Goal: Task Accomplishment & Management: Complete application form

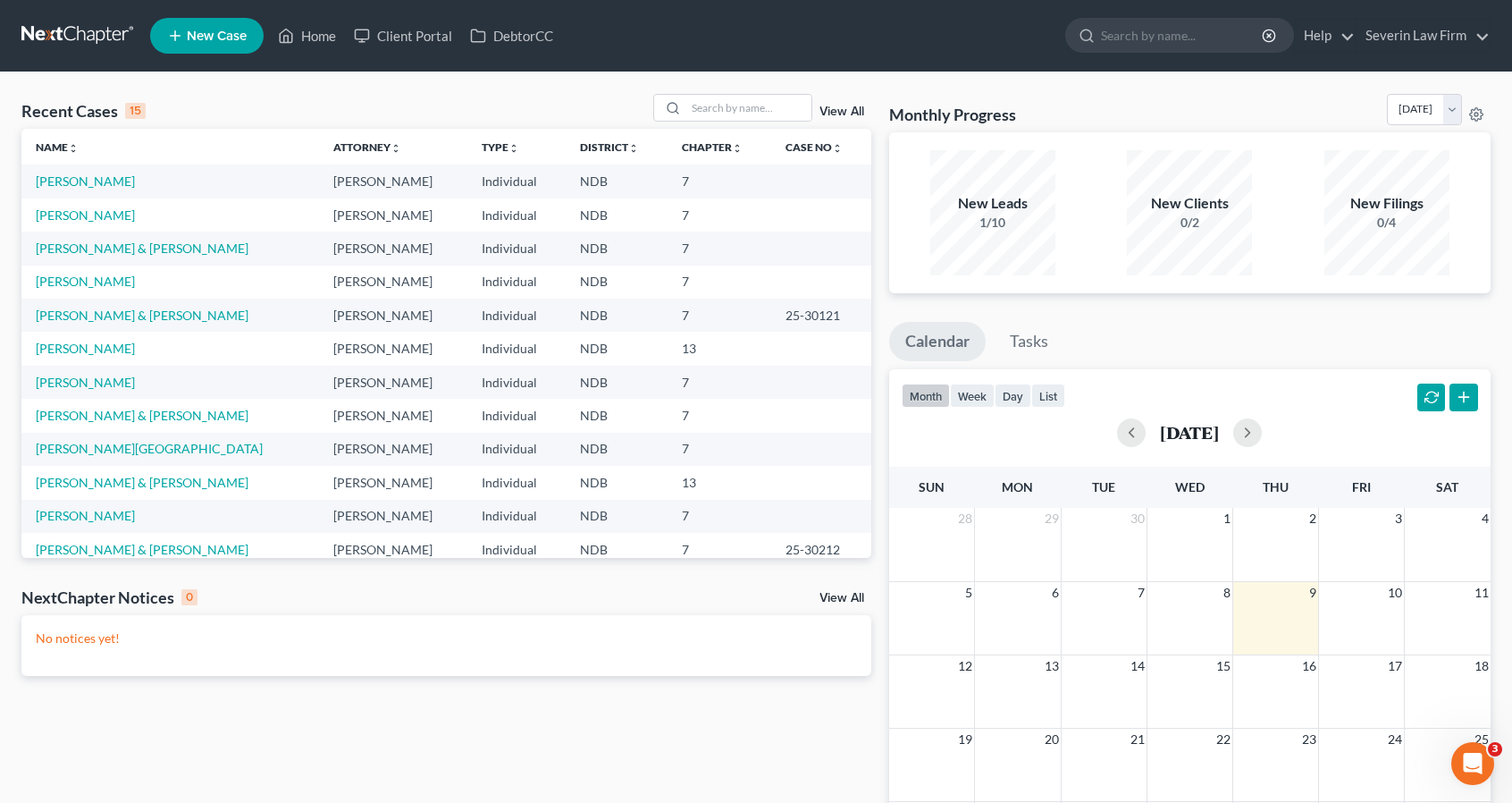
click at [192, 38] on span "New Case" at bounding box center [217, 36] width 60 height 14
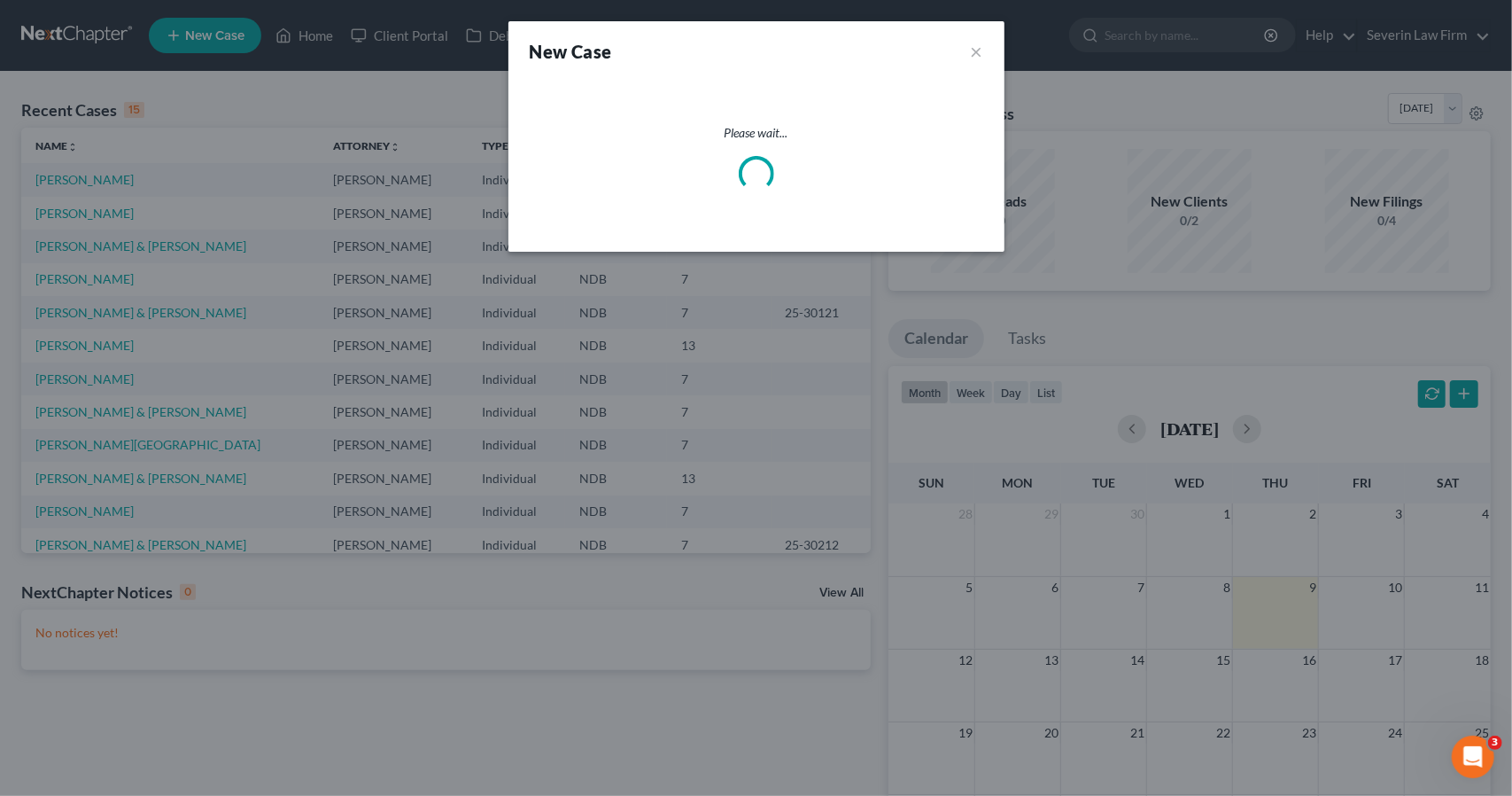
select select "60"
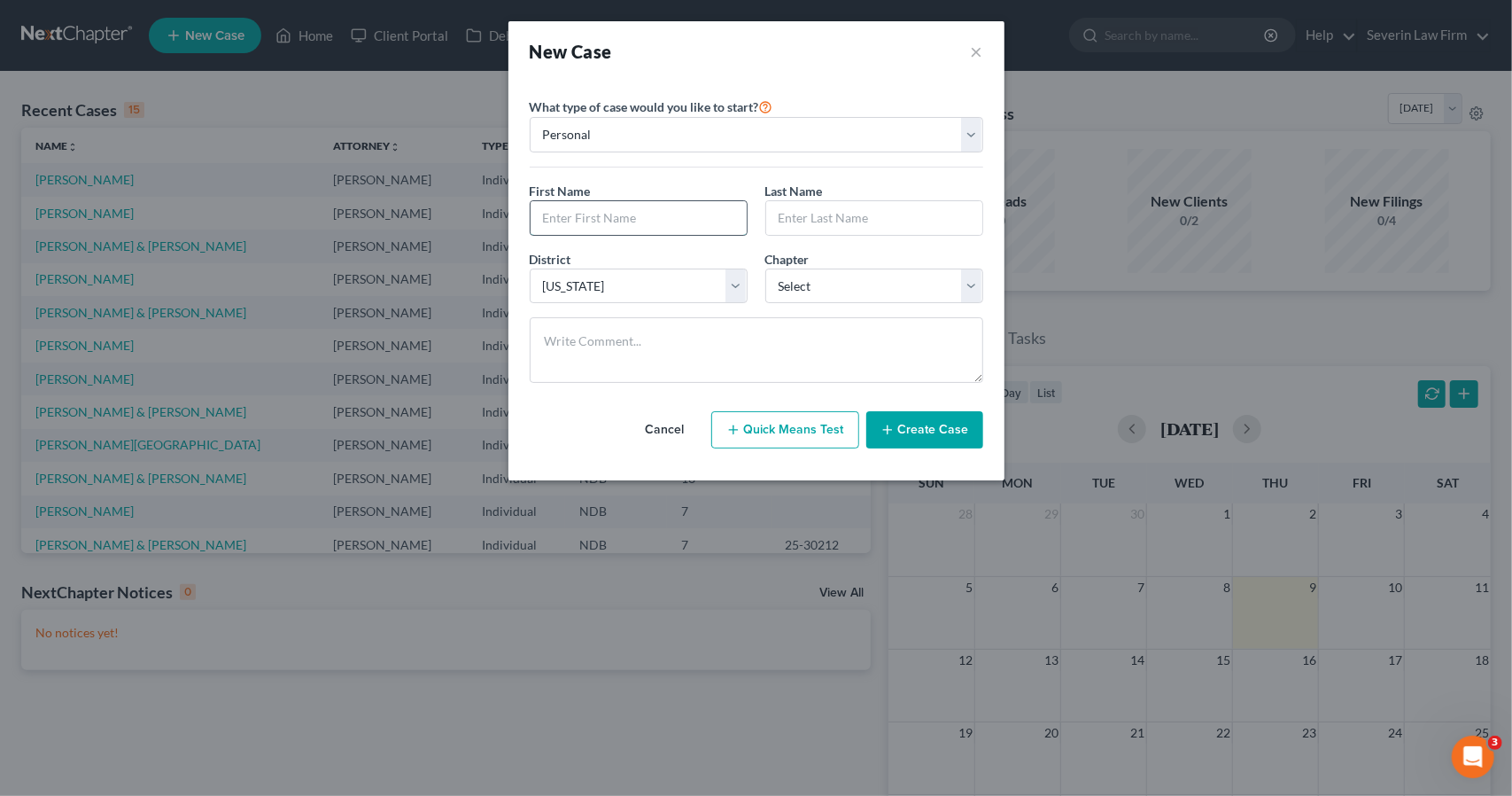
click at [566, 219] on input "text" at bounding box center [638, 218] width 216 height 34
type input "Rico"
type input "[PERSON_NAME]"
select select "0"
click at [921, 424] on button "Create Case" at bounding box center [925, 430] width 117 height 38
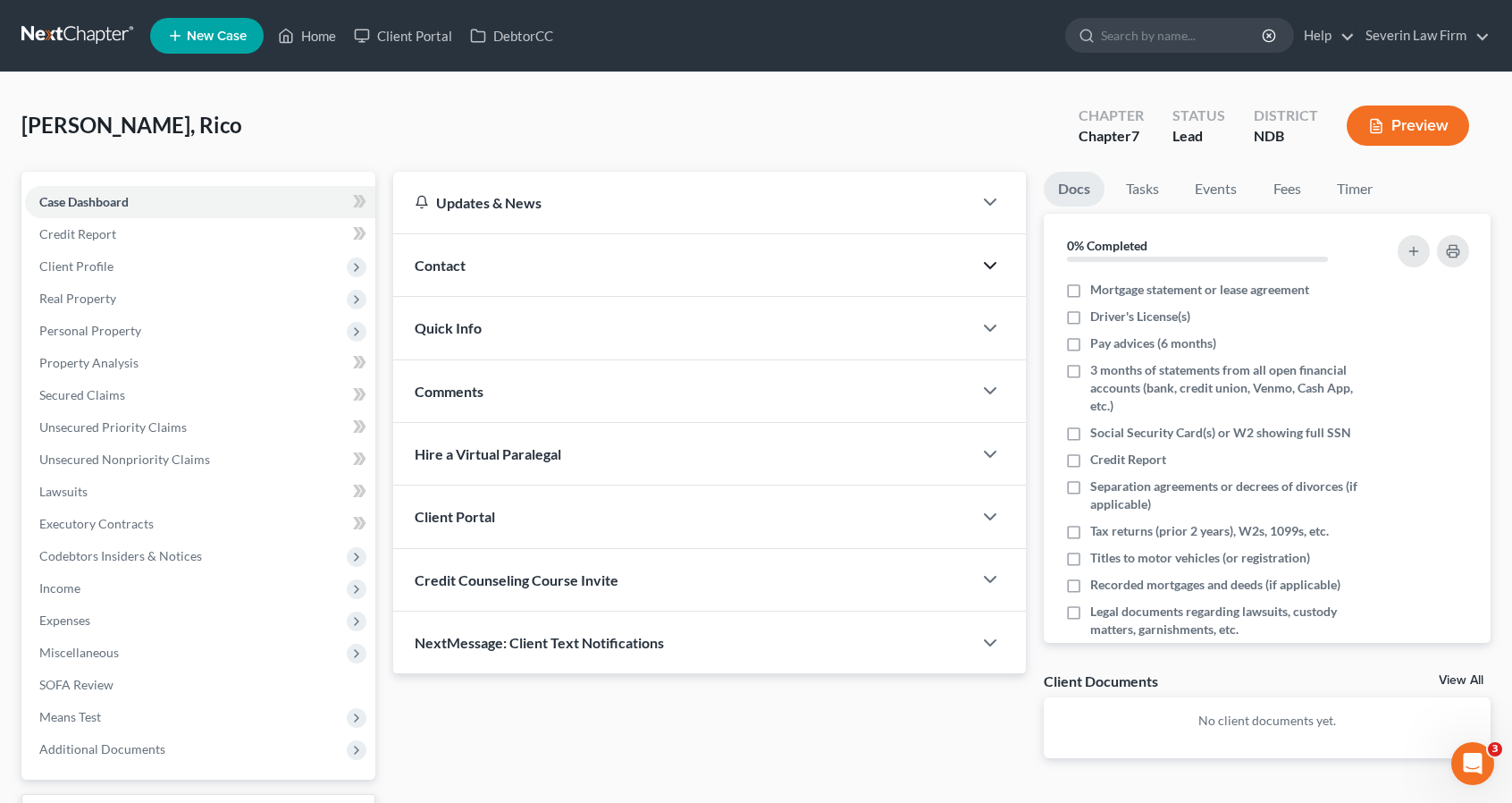
click at [988, 262] on icon "button" at bounding box center [990, 266] width 22 height 22
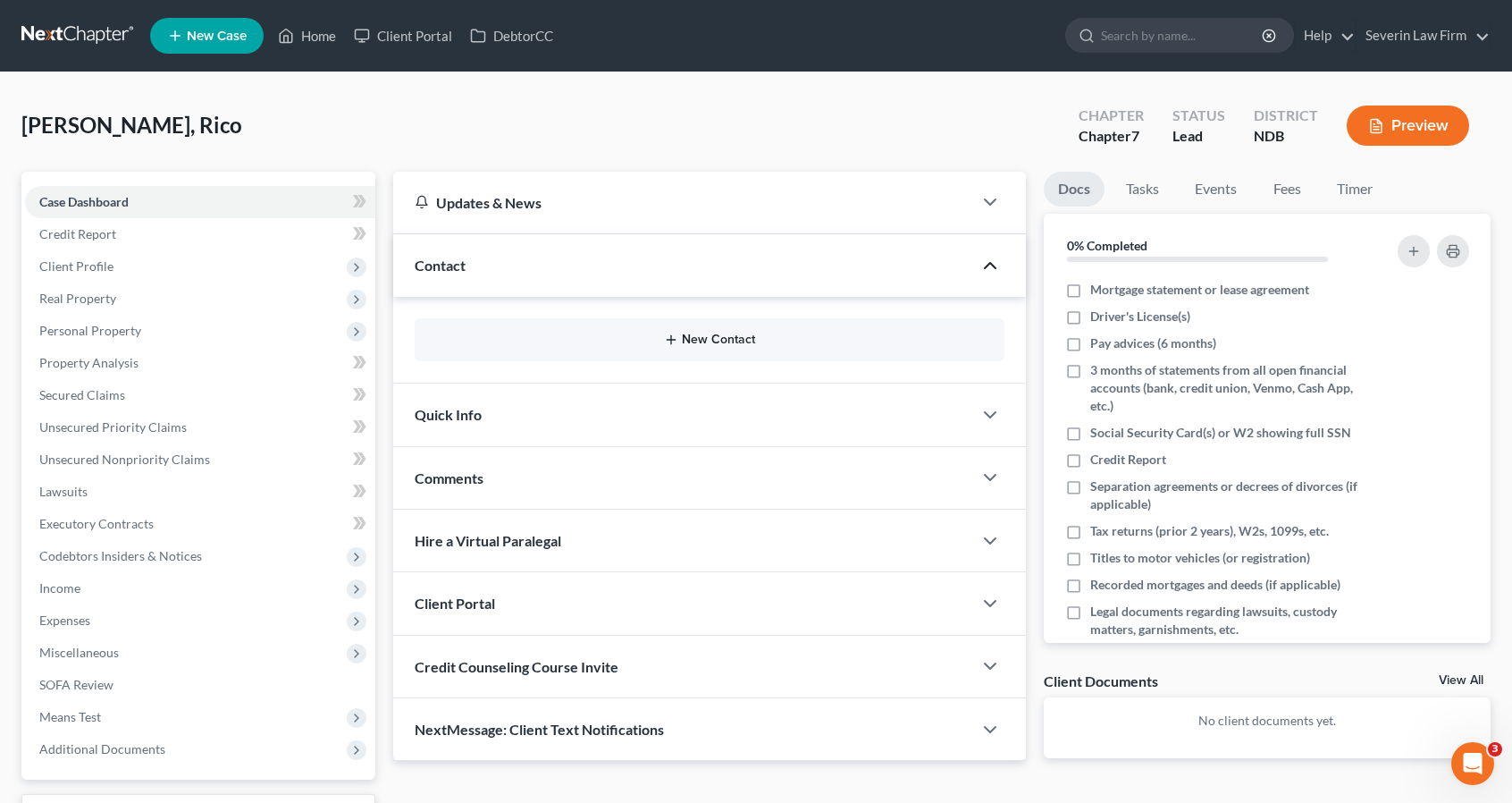
click at [681, 340] on button "New Contact" at bounding box center [709, 340] width 562 height 14
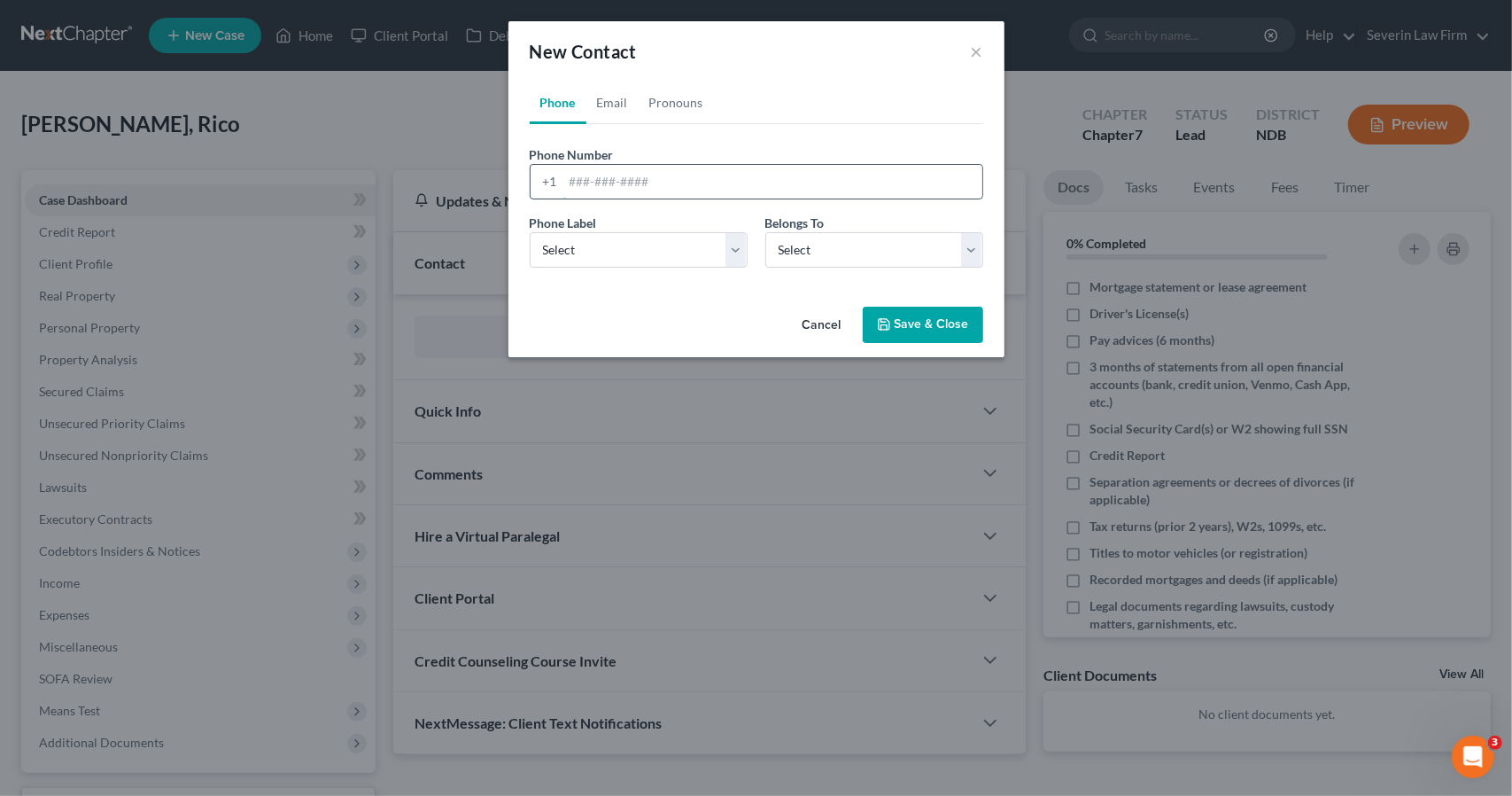
click at [572, 178] on input "tel" at bounding box center [773, 182] width 419 height 34
type input "[PHONE_NUMBER]"
click at [633, 262] on select "Select Mobile Home Work Other" at bounding box center [638, 250] width 218 height 36
select select "0"
click at [530, 232] on select "Select Mobile Home Work Other" at bounding box center [638, 250] width 218 height 36
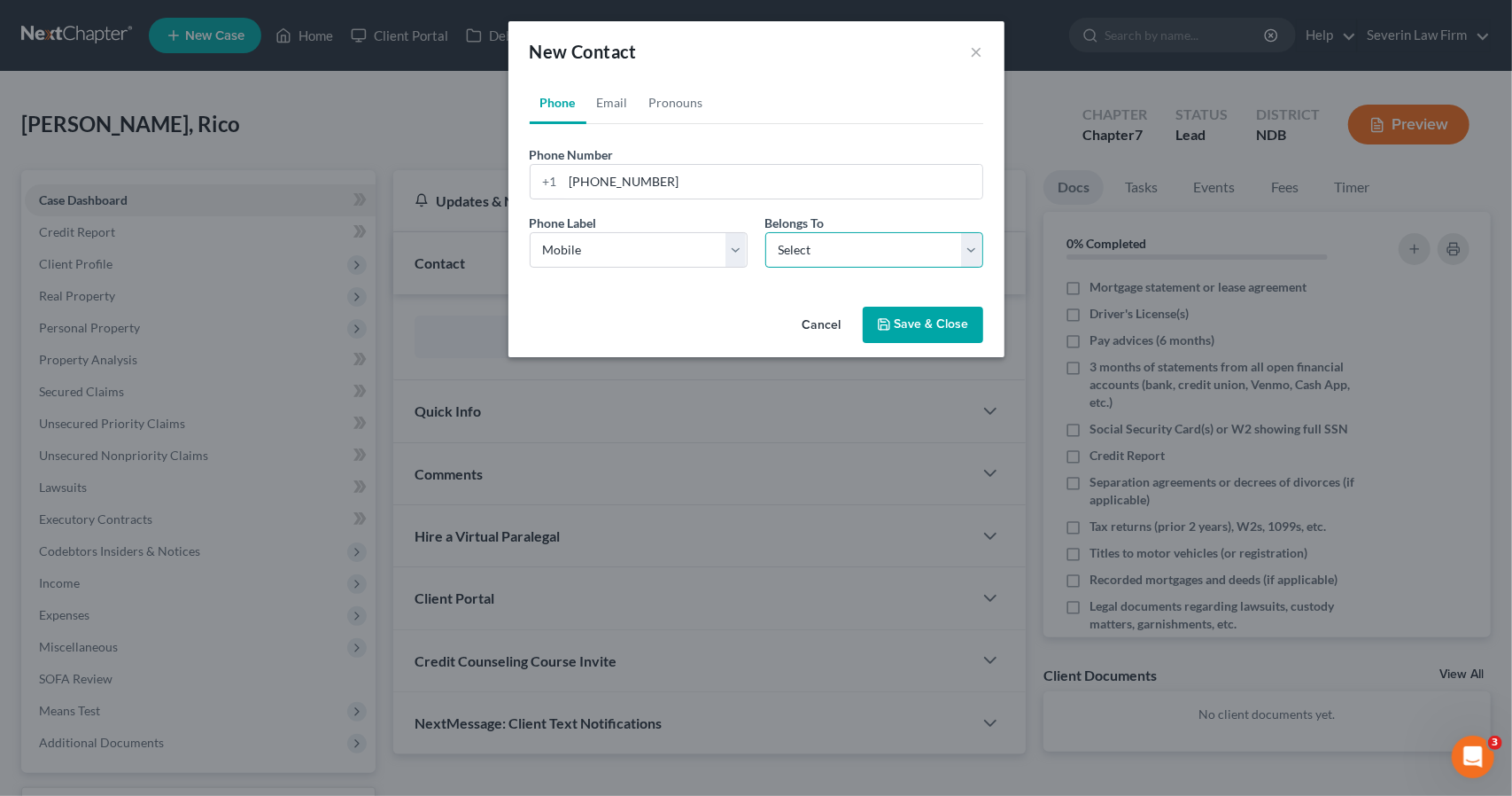
click at [820, 245] on select "Select Client Other" at bounding box center [874, 250] width 218 height 36
select select "0"
click at [765, 232] on select "Select Client Other" at bounding box center [874, 250] width 218 height 36
click at [609, 108] on link "Email" at bounding box center [612, 102] width 52 height 42
click at [584, 188] on input "email" at bounding box center [773, 182] width 419 height 34
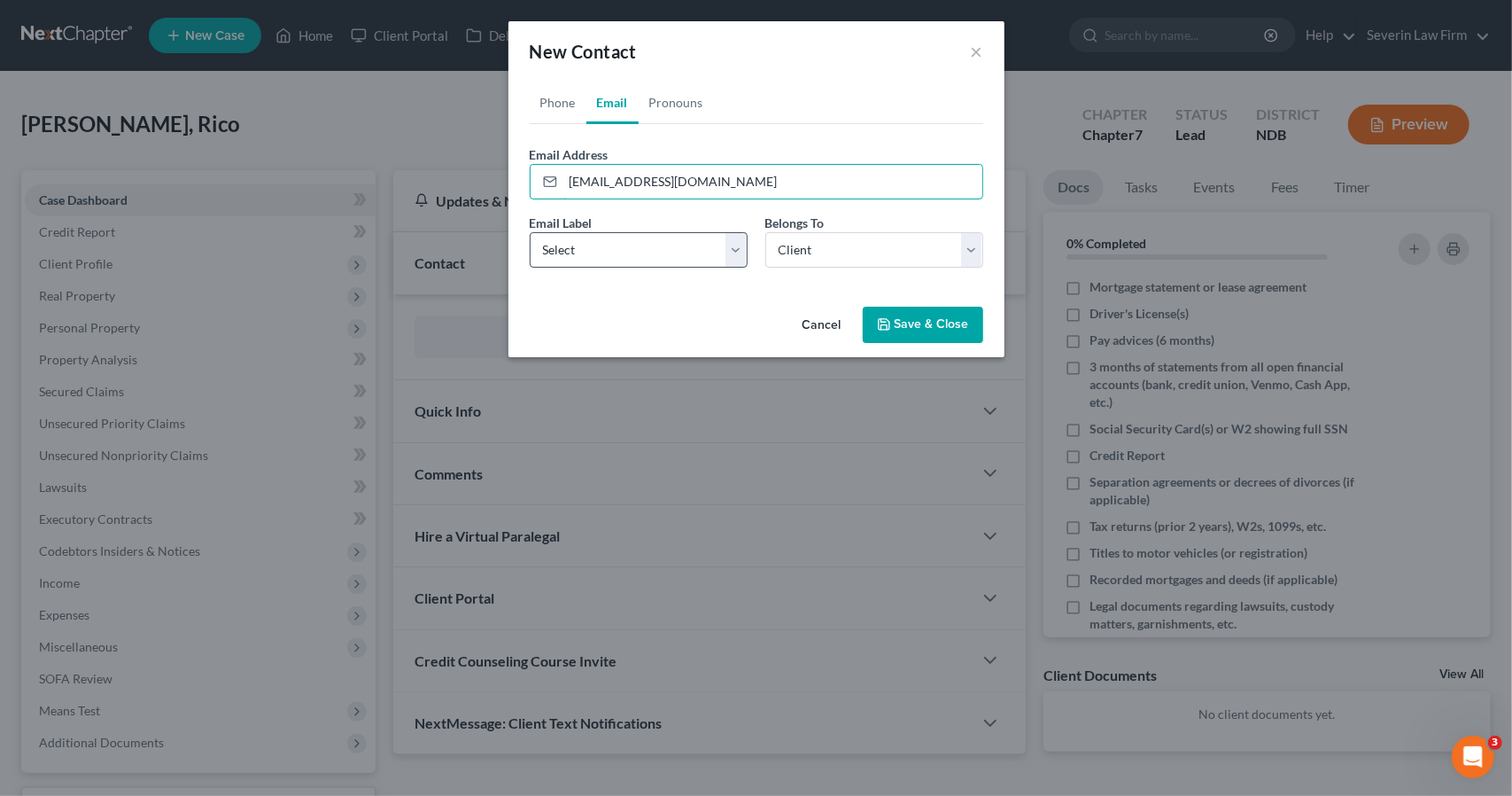
type input "[EMAIL_ADDRESS][DOMAIN_NAME]"
click at [651, 265] on select "Select Home Work Other" at bounding box center [638, 250] width 218 height 36
select select "0"
click at [530, 232] on select "Select Home Work Other" at bounding box center [638, 250] width 218 height 36
click at [907, 318] on button "Save & Close" at bounding box center [923, 325] width 120 height 38
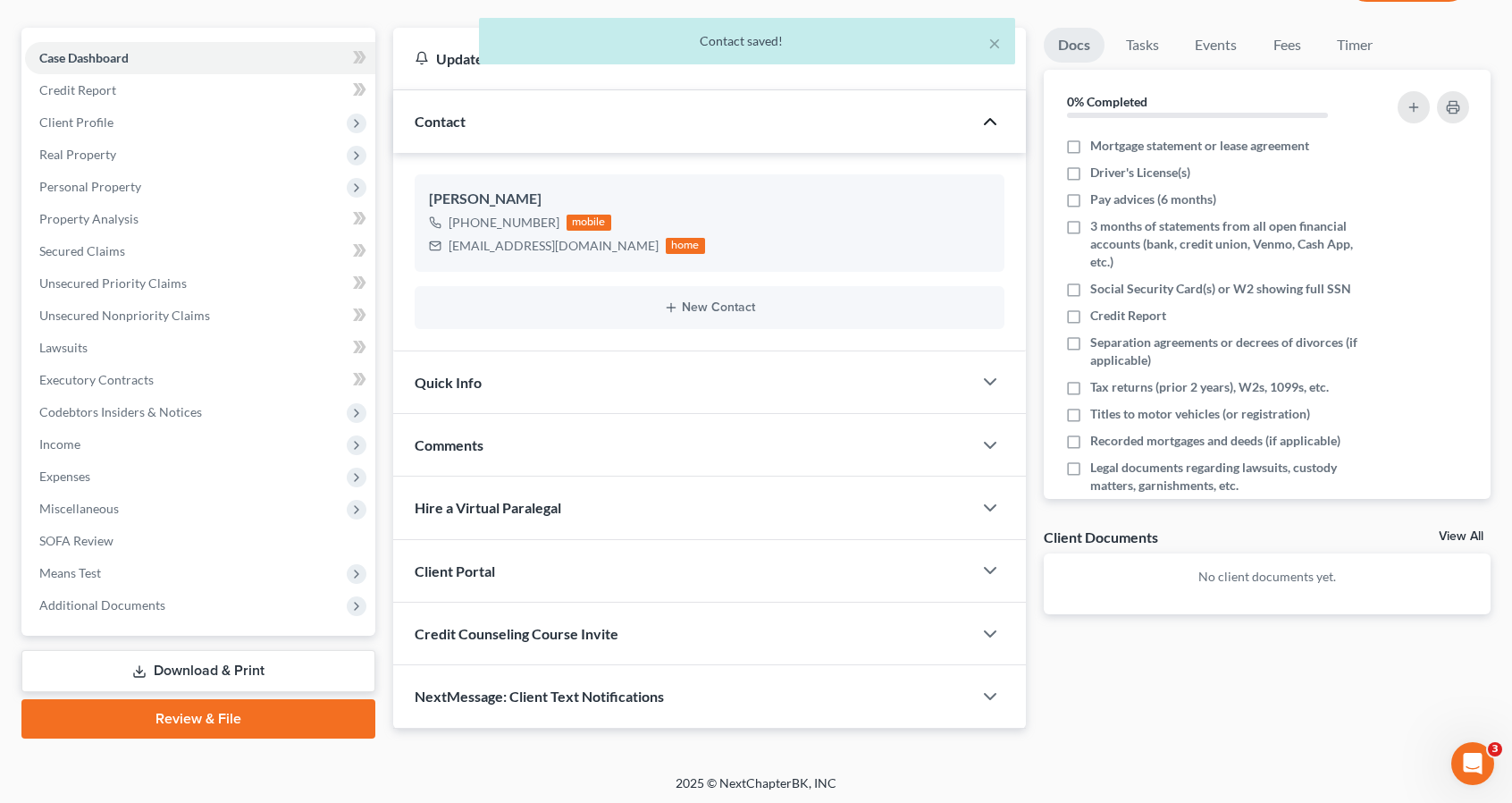
scroll to position [145, 0]
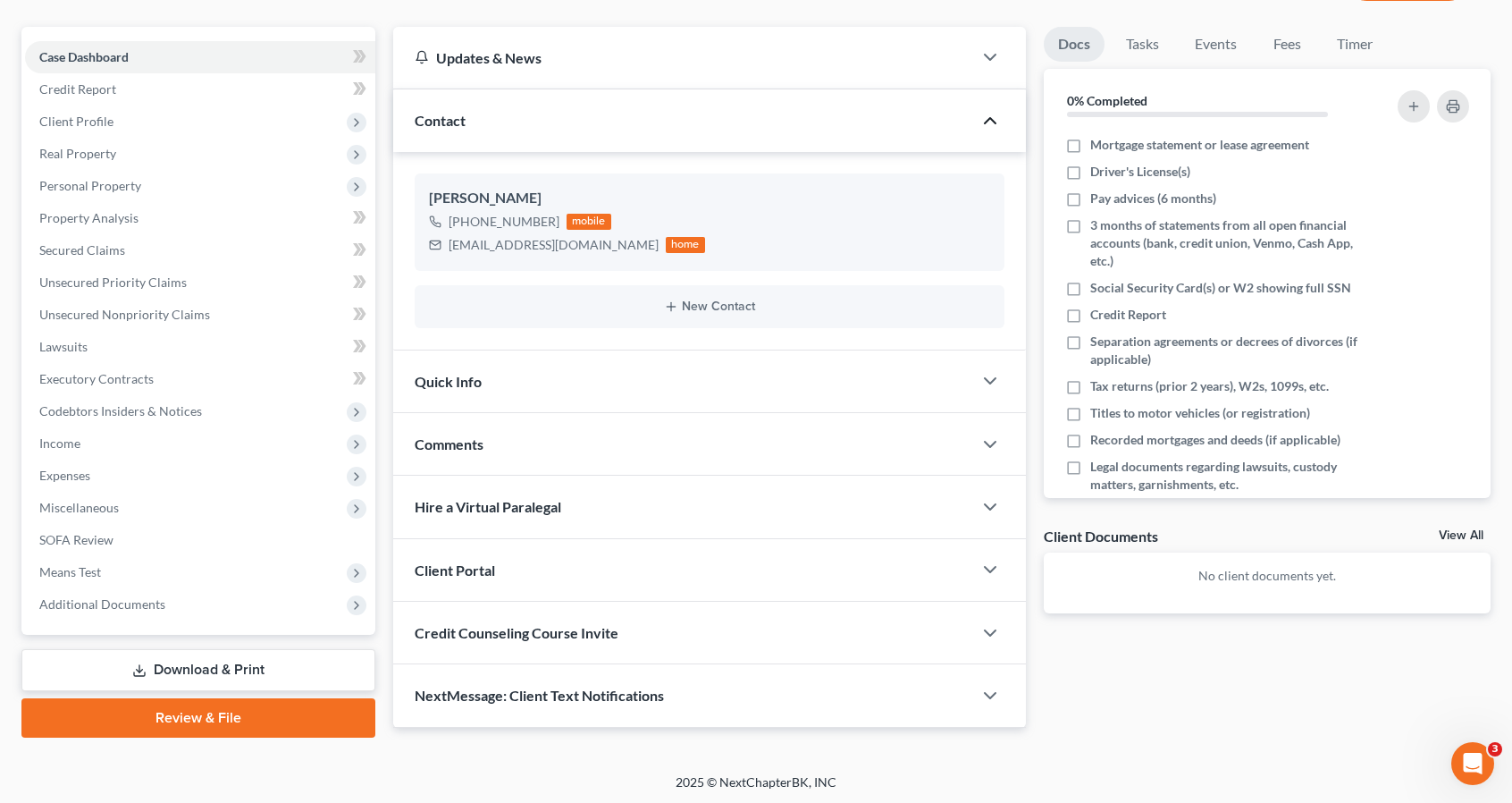
click at [771, 581] on div "Client Portal" at bounding box center [683, 570] width 579 height 61
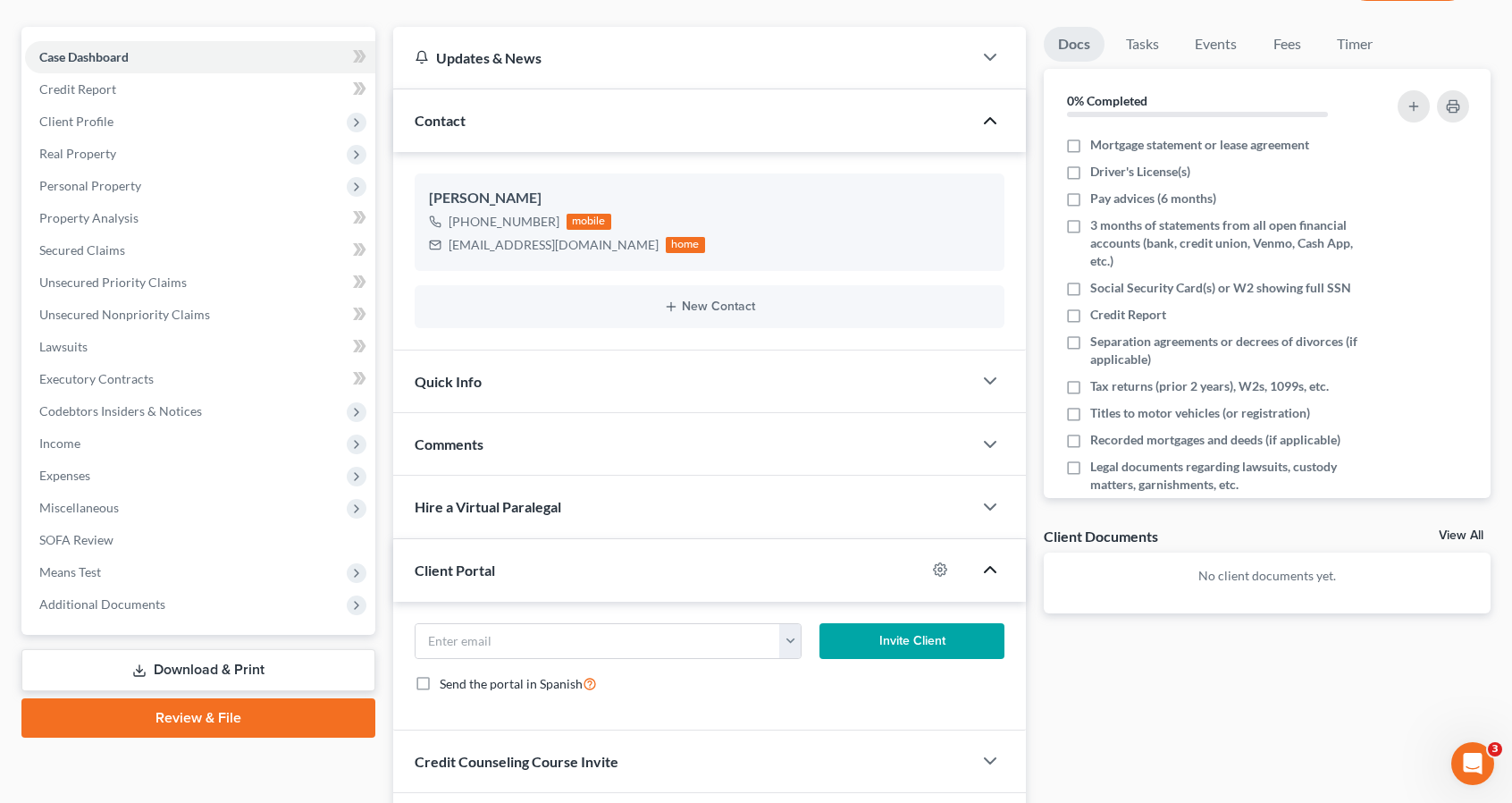
click at [986, 563] on icon "button" at bounding box center [990, 570] width 22 height 22
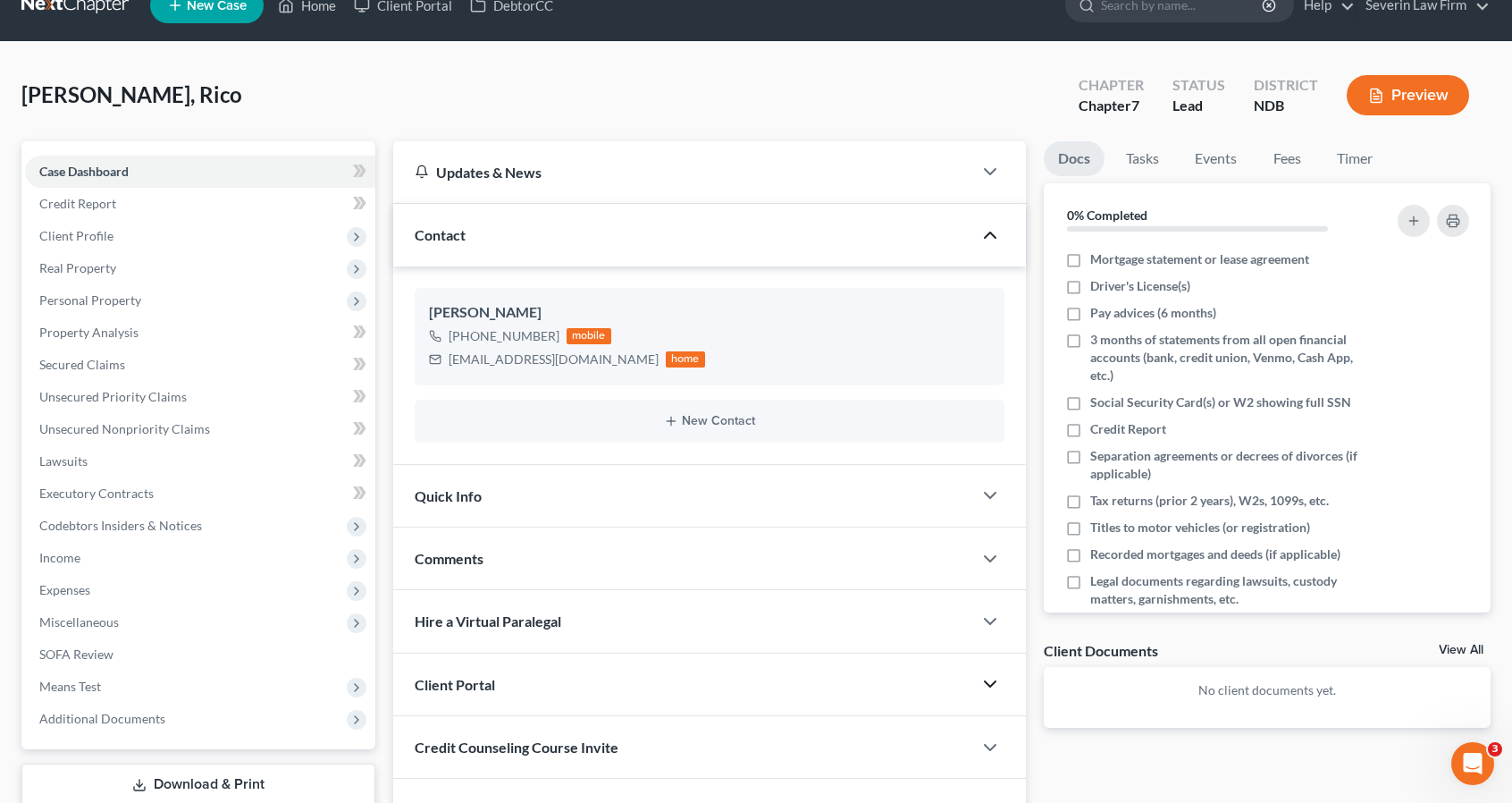
scroll to position [0, 0]
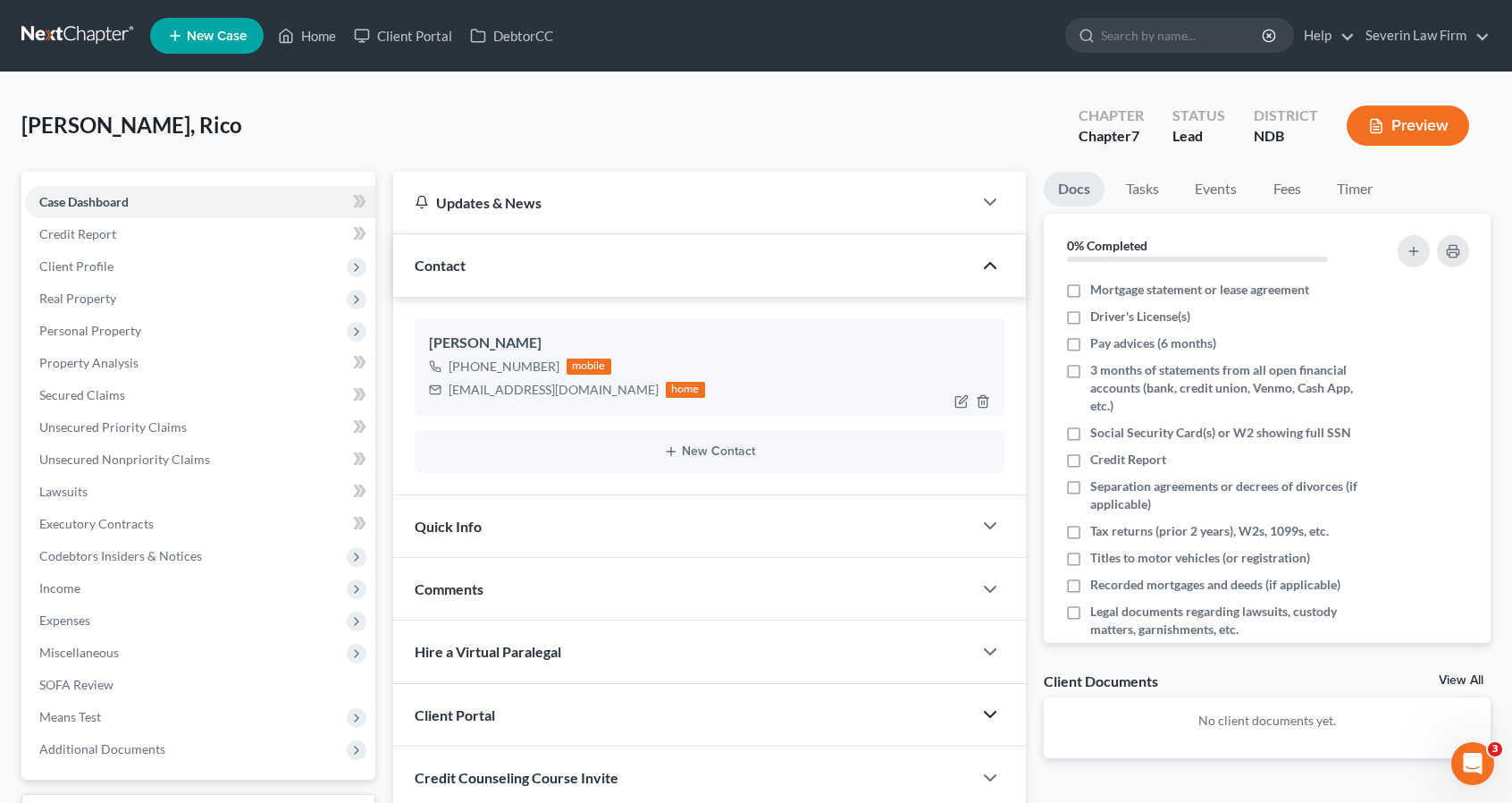
drag, startPoint x: 631, startPoint y: 390, endPoint x: 443, endPoint y: 397, distance: 188.1
click at [443, 397] on div "[EMAIL_ADDRESS][DOMAIN_NAME] home" at bounding box center [566, 390] width 276 height 24
copy div "[EMAIL_ADDRESS][DOMAIN_NAME]"
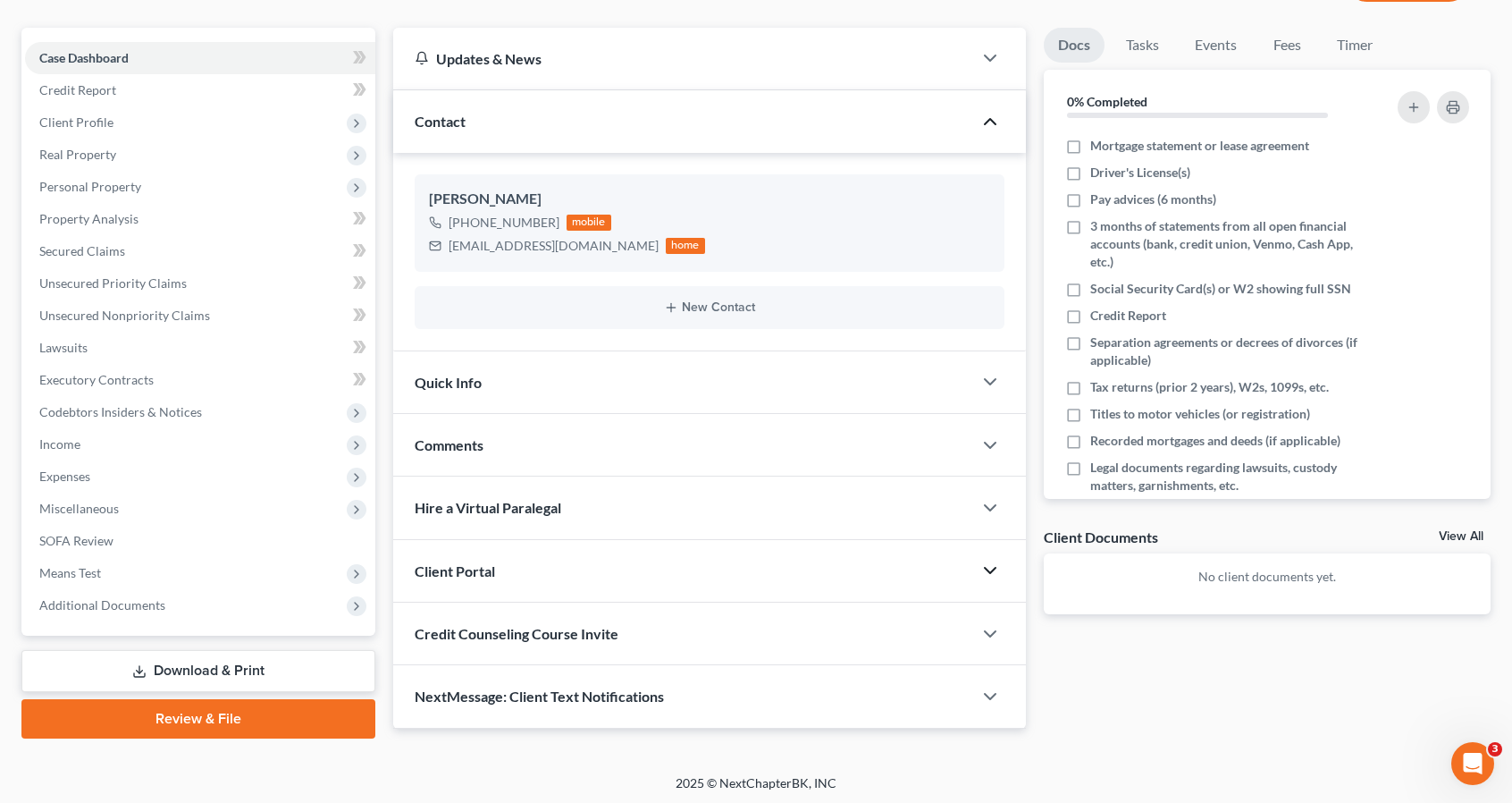
scroll to position [145, 0]
click at [982, 564] on icon "button" at bounding box center [990, 570] width 22 height 22
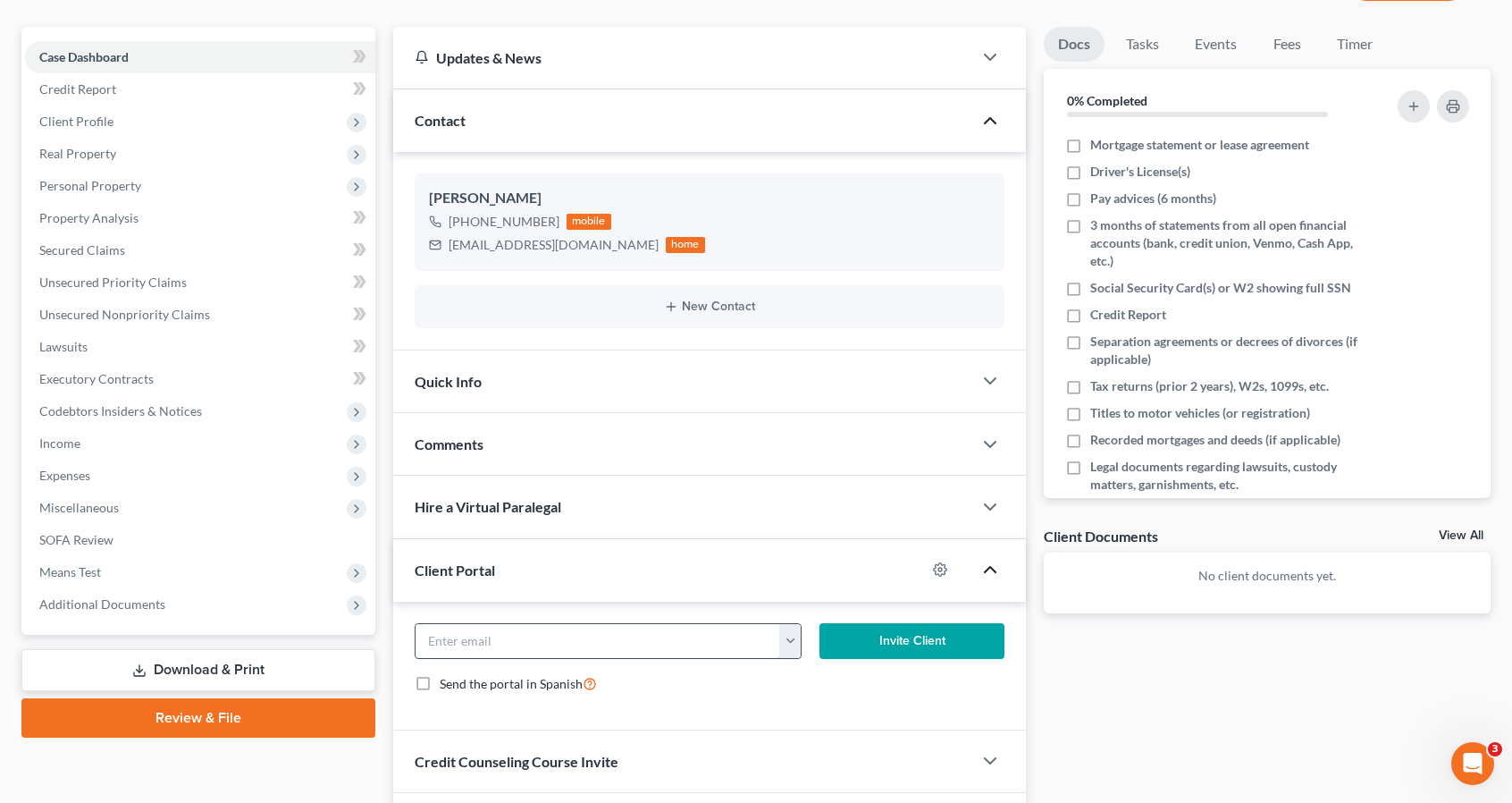
click at [496, 645] on input "email" at bounding box center [598, 641] width 364 height 34
paste input "[EMAIL_ADDRESS][DOMAIN_NAME]"
type input "[EMAIL_ADDRESS][DOMAIN_NAME]"
click at [883, 629] on button "Invite Client" at bounding box center [912, 641] width 185 height 36
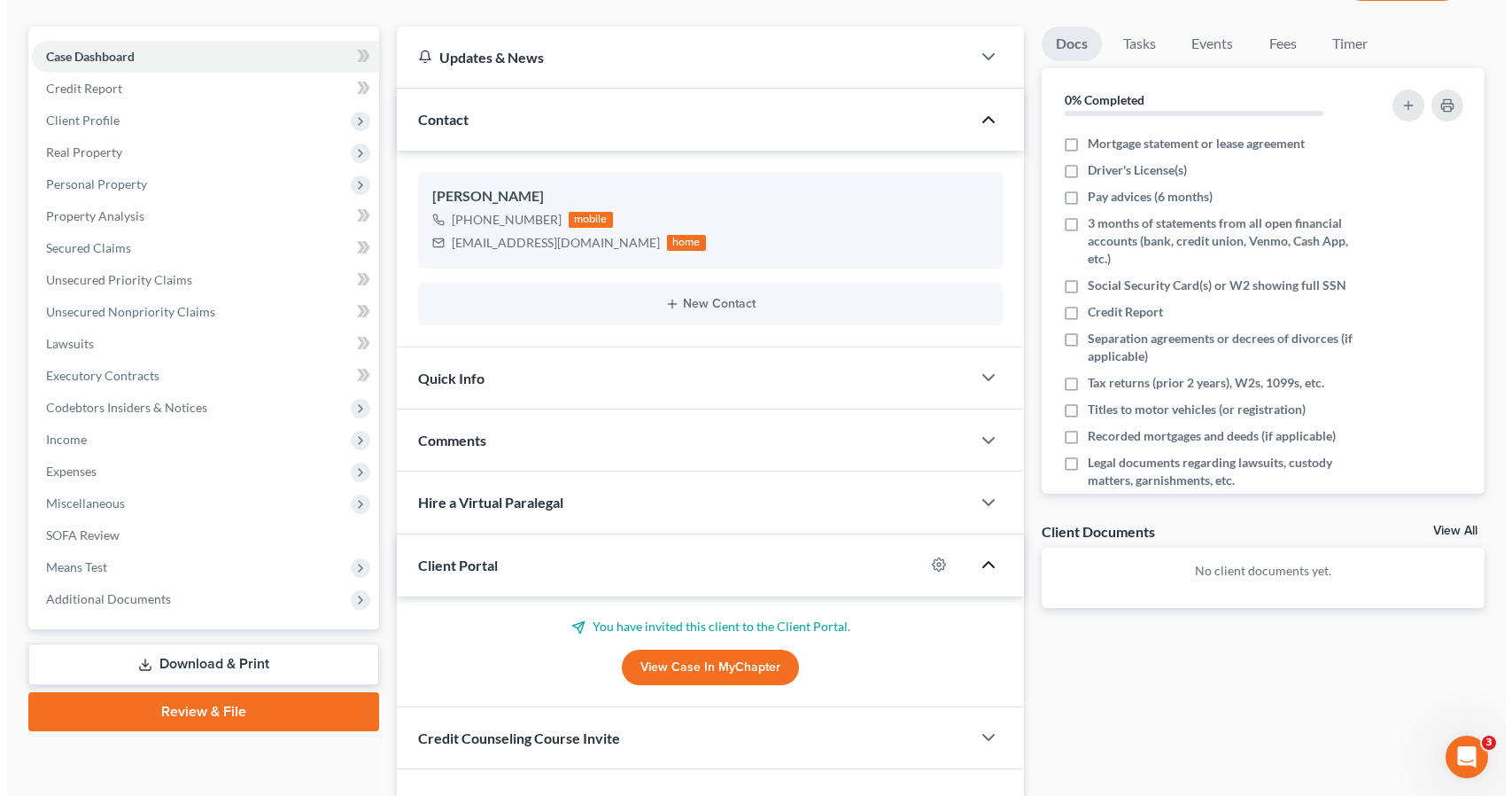
scroll to position [0, 0]
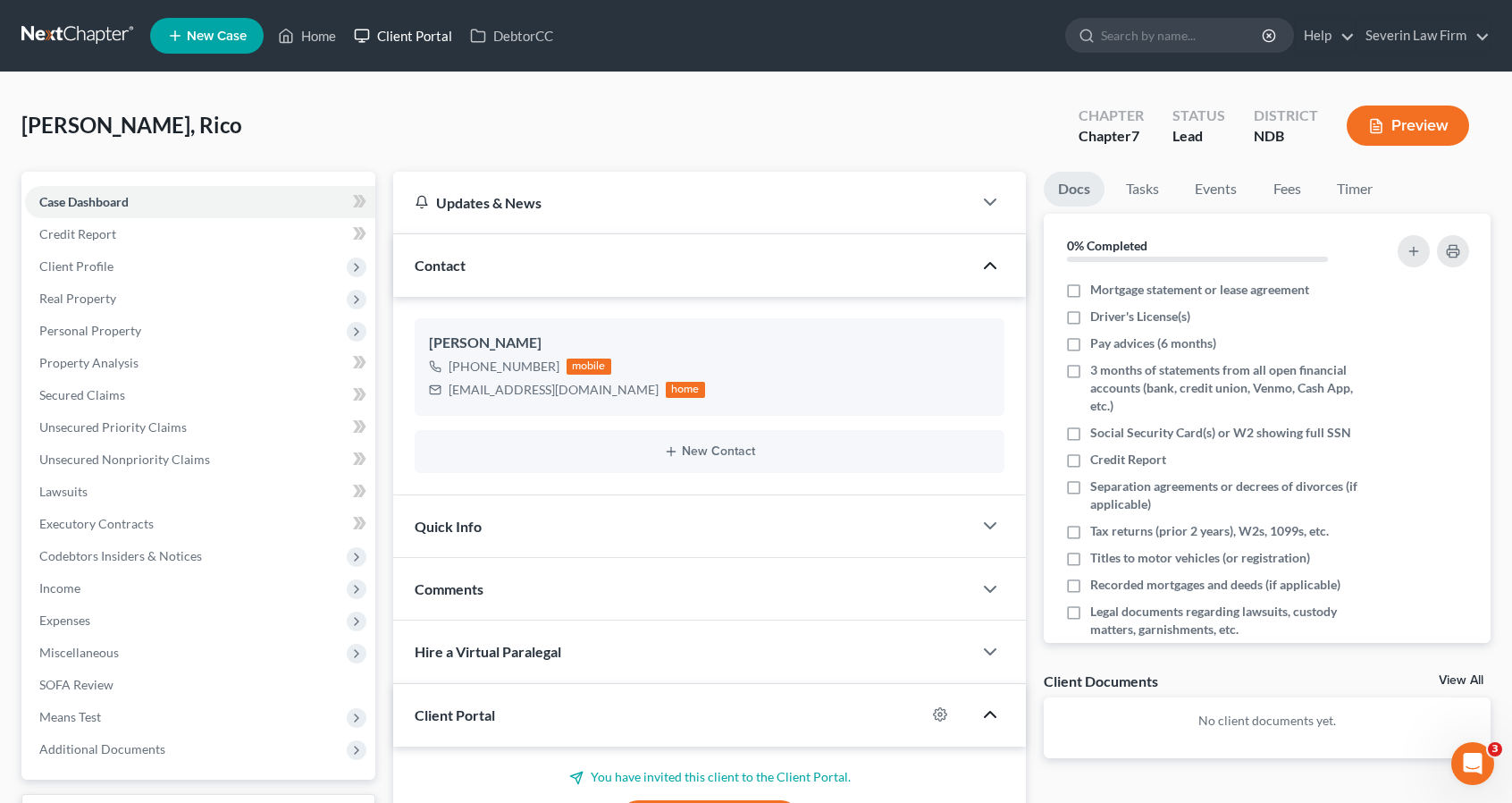
click at [426, 30] on link "Client Portal" at bounding box center [403, 36] width 116 height 33
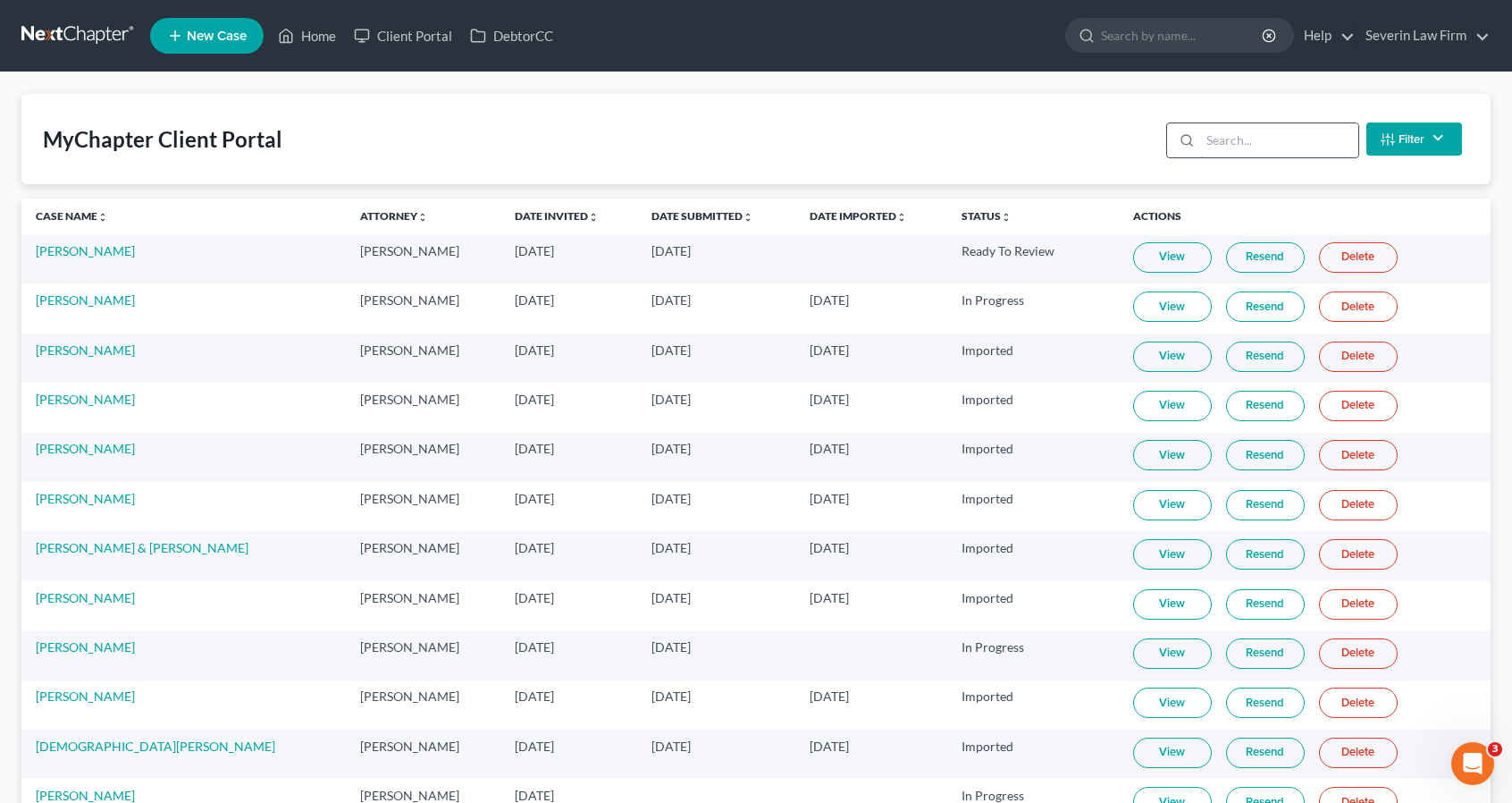
click at [1215, 144] on input "search" at bounding box center [1279, 140] width 158 height 34
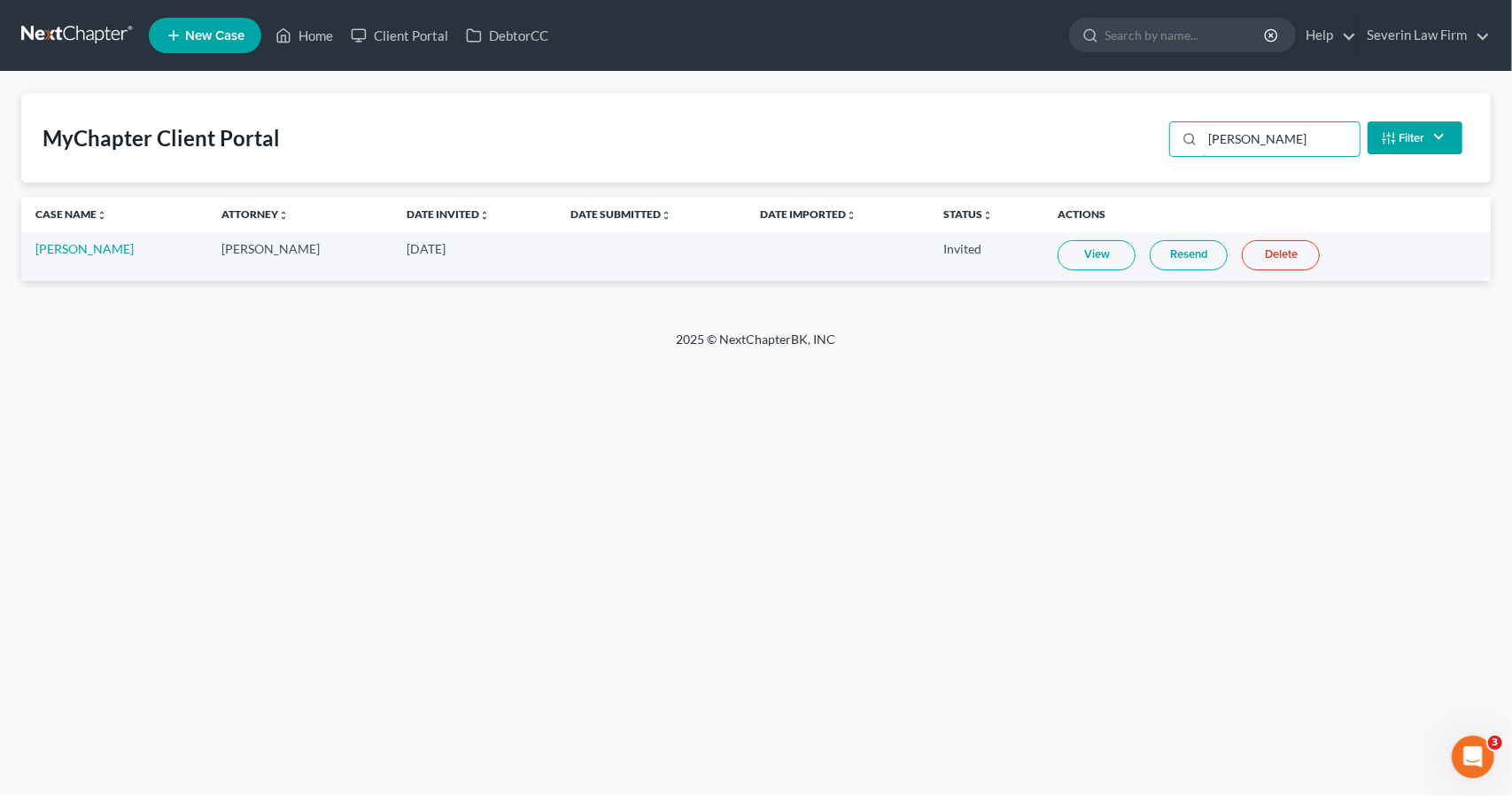
type input "[PERSON_NAME]"
click at [1075, 250] on link "View" at bounding box center [1096, 255] width 78 height 30
